Goal: Information Seeking & Learning: Learn about a topic

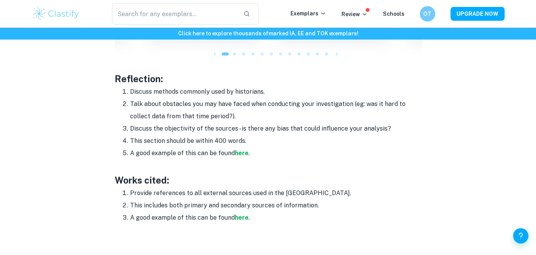
scroll to position [1040, 0]
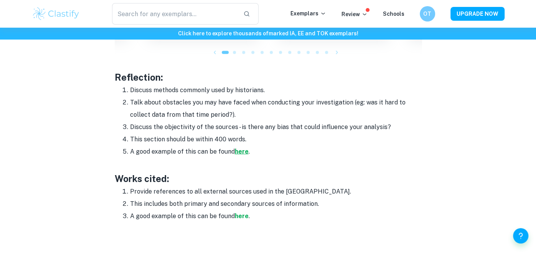
click at [238, 153] on li "A good example of this can be found here ." at bounding box center [275, 151] width 291 height 12
click at [242, 151] on strong "here" at bounding box center [242, 151] width 14 height 7
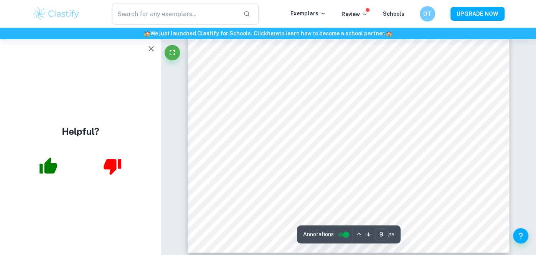
scroll to position [3722, 0]
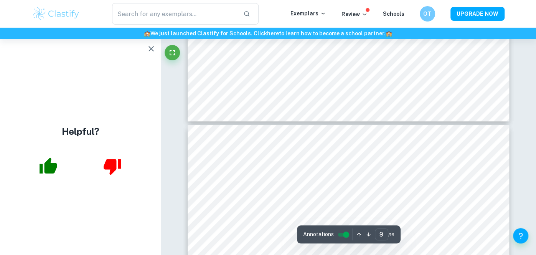
type input "10"
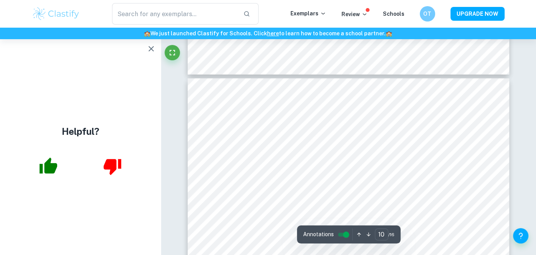
scroll to position [3902, 0]
